Goal: Information Seeking & Learning: Learn about a topic

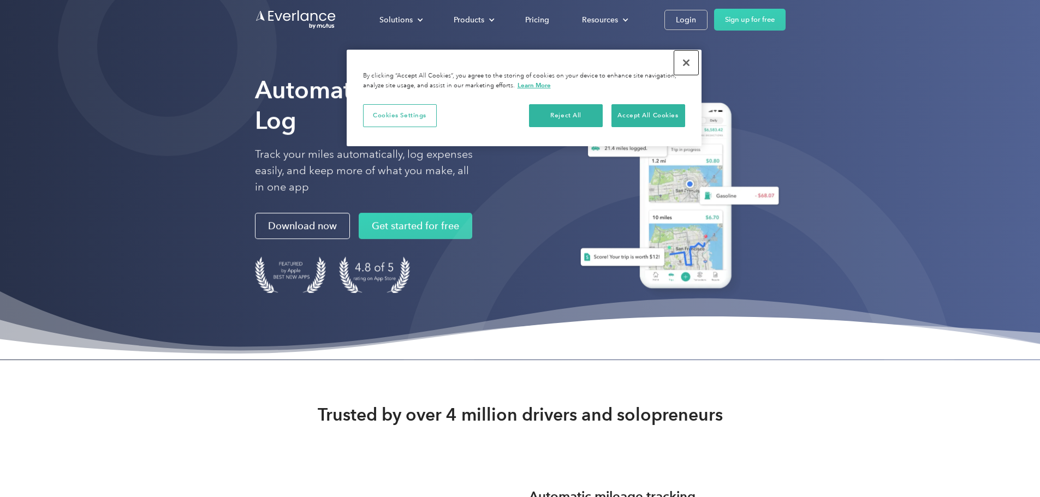
click at [682, 63] on button "Close" at bounding box center [686, 63] width 24 height 24
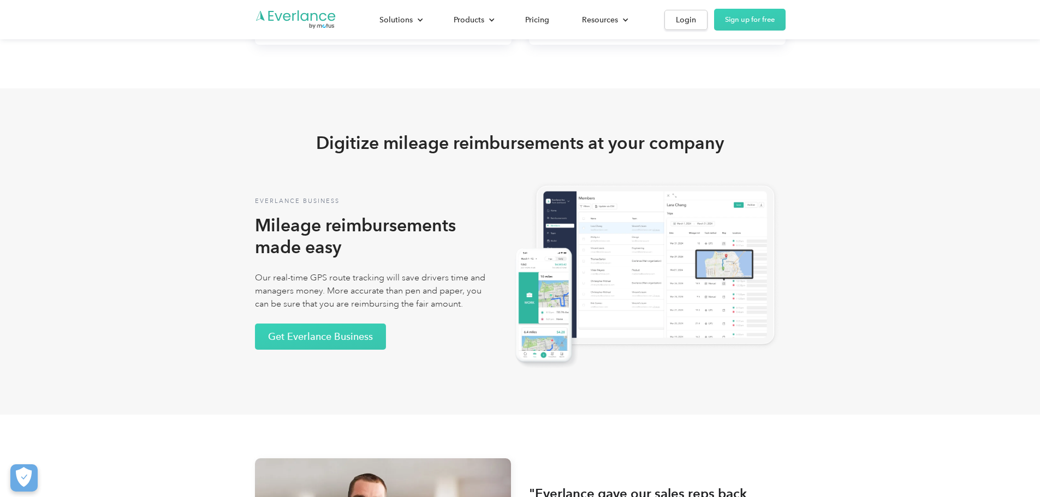
scroll to position [1910, 0]
click at [723, 27] on link "See benefits for Self Employed" at bounding box center [656, 12] width 165 height 27
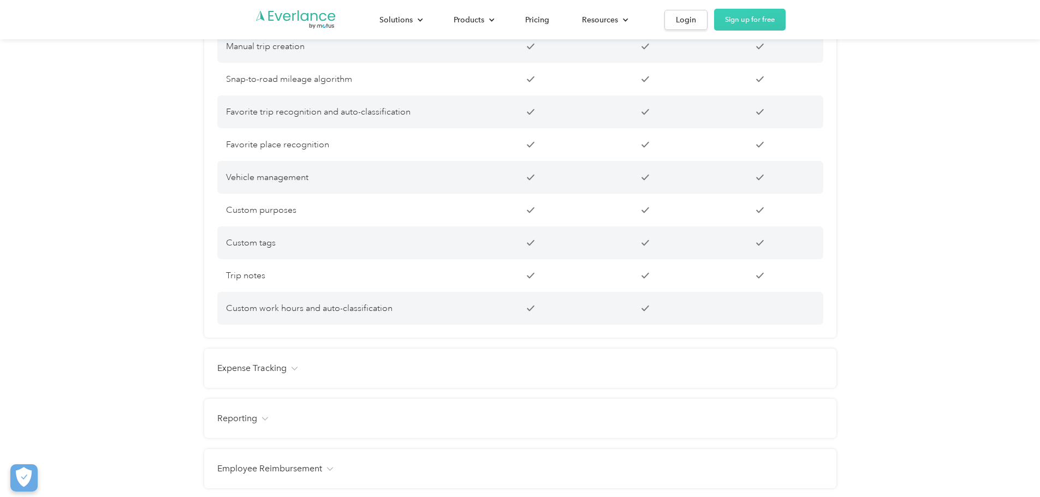
scroll to position [1037, 0]
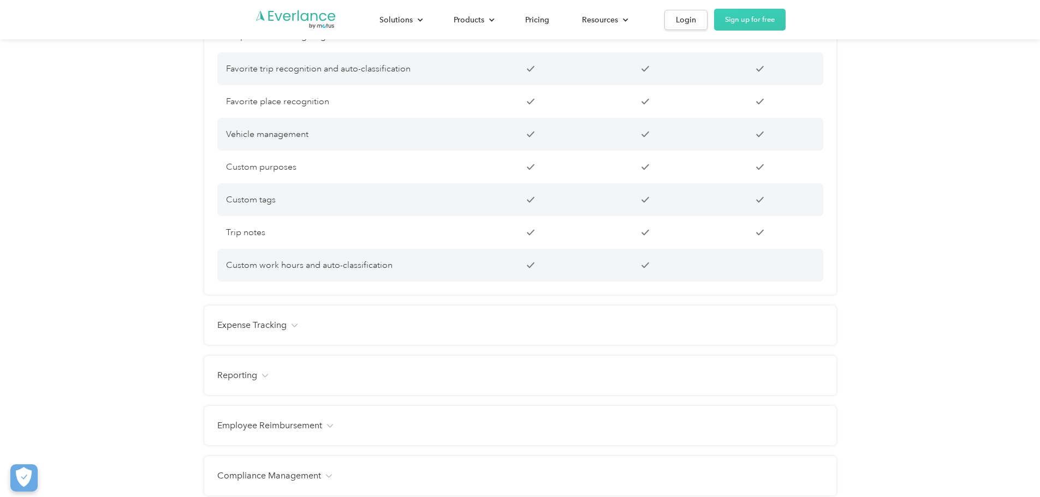
click at [301, 332] on div "Expense Tracking" at bounding box center [520, 325] width 606 height 13
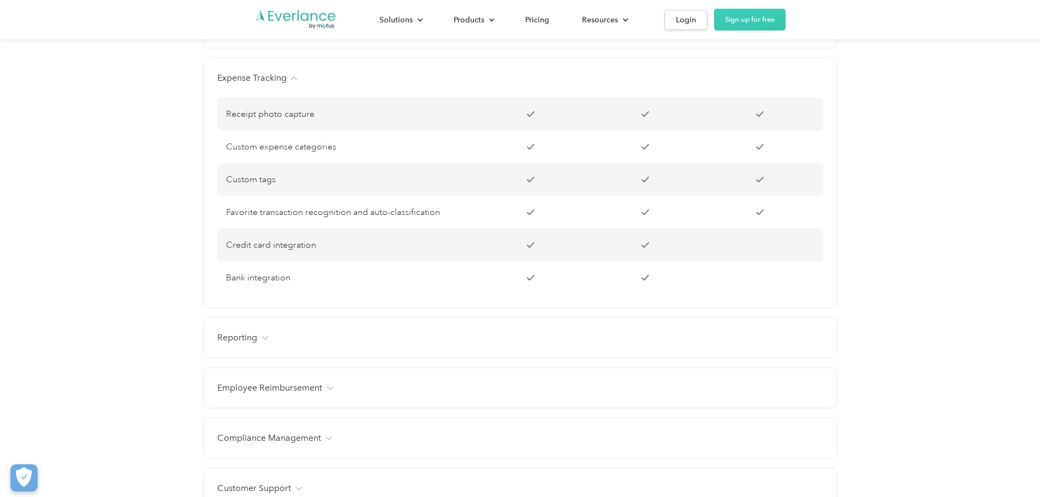
scroll to position [1310, 0]
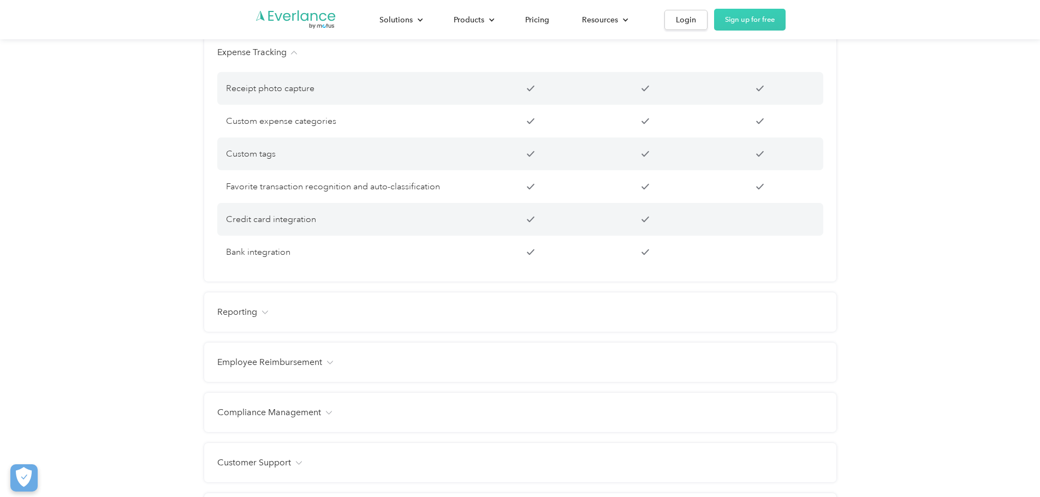
click at [255, 319] on h4 "Reporting" at bounding box center [237, 312] width 40 height 13
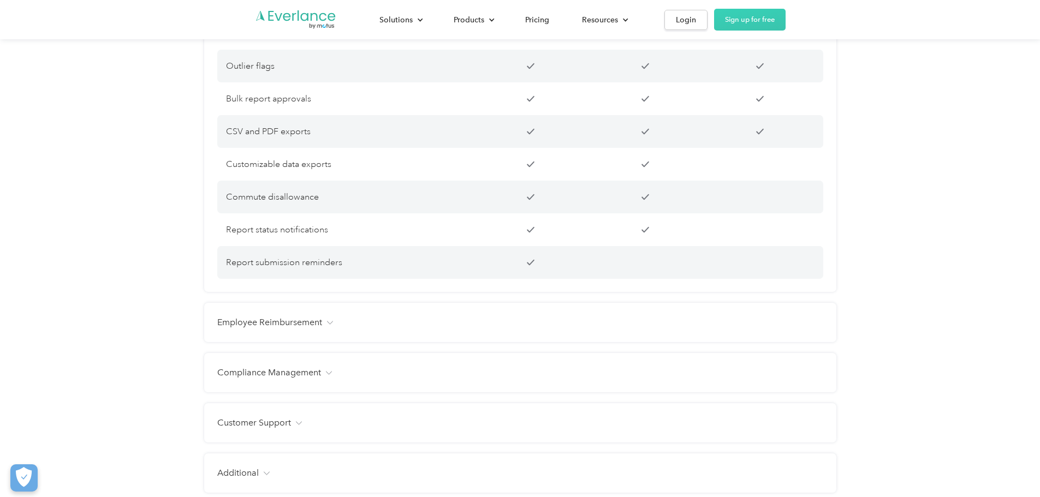
scroll to position [1801, 0]
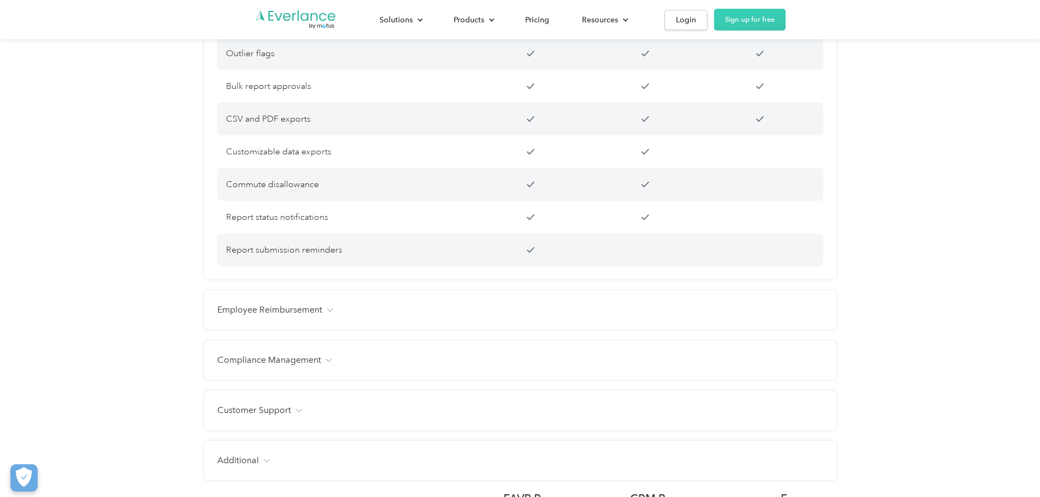
click at [313, 317] on h4 "Employee Reimbursement" at bounding box center [269, 309] width 105 height 13
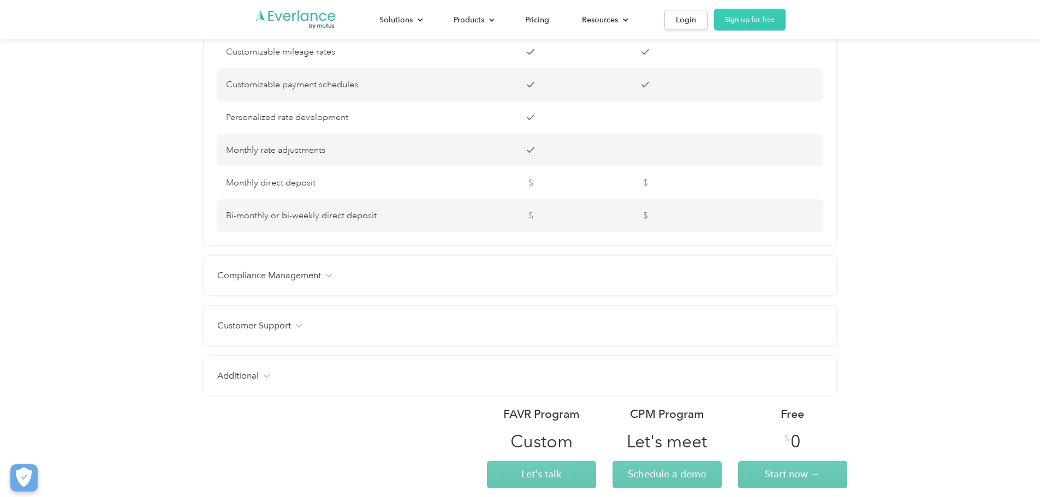
scroll to position [2128, 0]
click at [327, 277] on img at bounding box center [328, 275] width 7 height 4
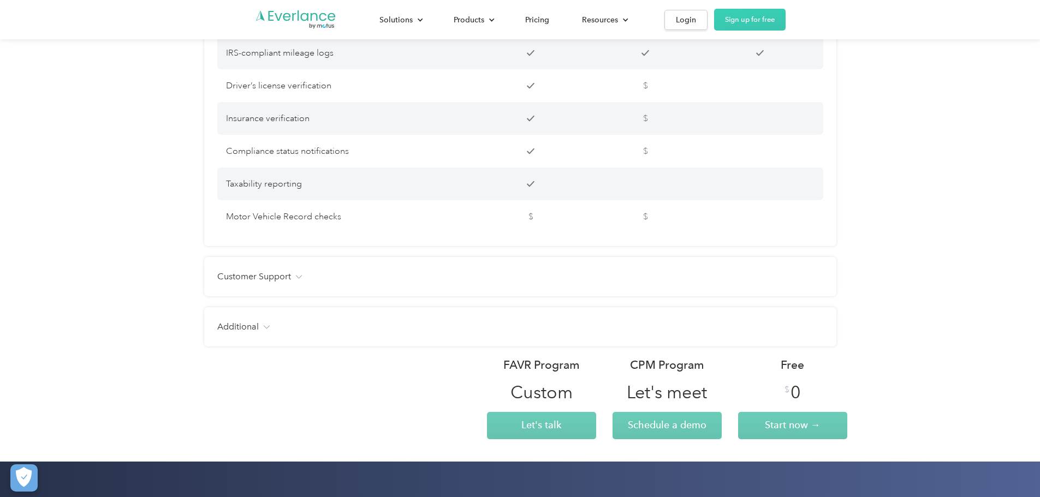
scroll to position [2401, 0]
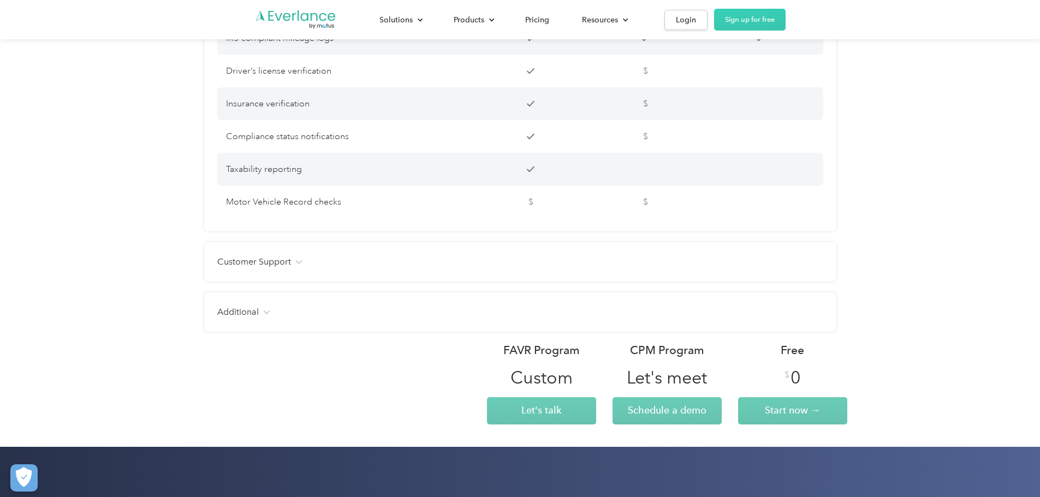
click at [294, 268] on div "Customer Support" at bounding box center [520, 261] width 606 height 13
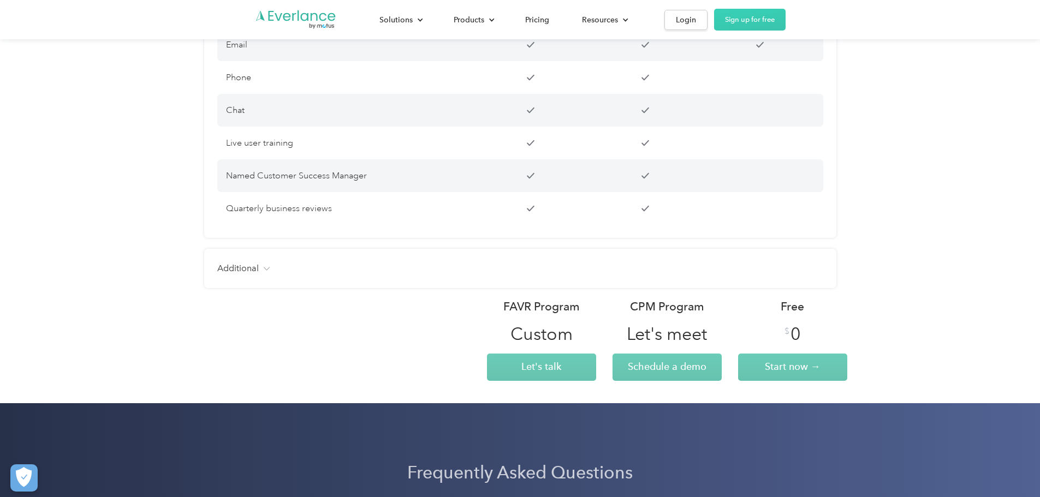
scroll to position [2674, 0]
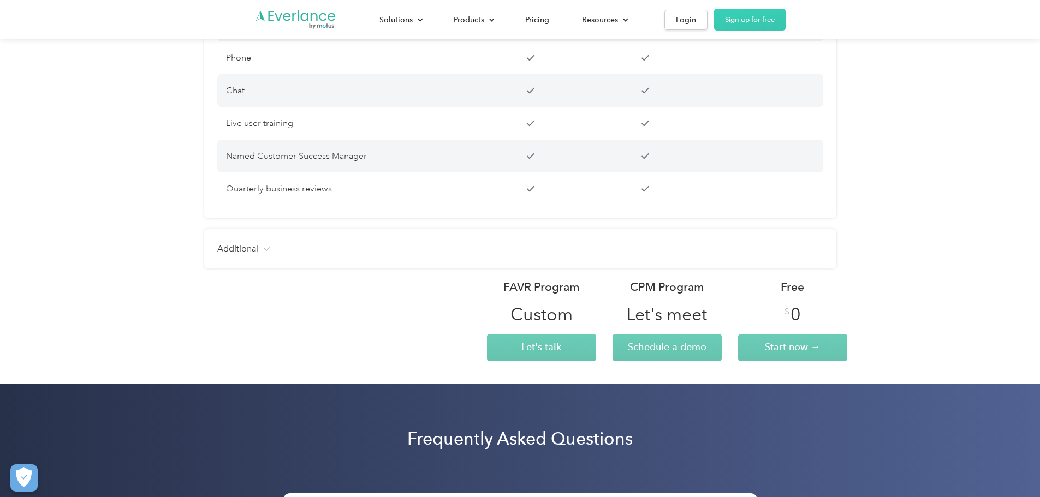
click at [260, 255] on div "Additional" at bounding box center [520, 248] width 606 height 13
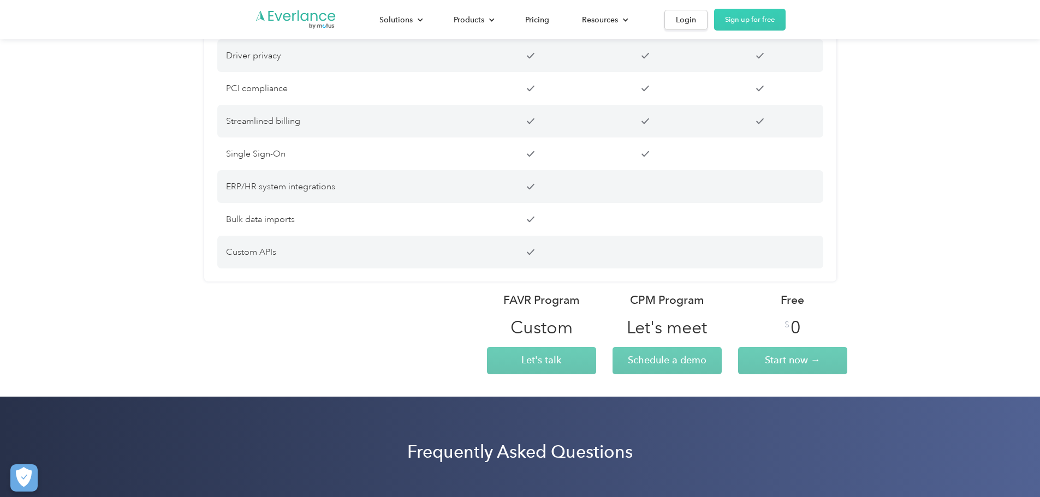
scroll to position [3111, 0]
